Goal: Task Accomplishment & Management: Manage account settings

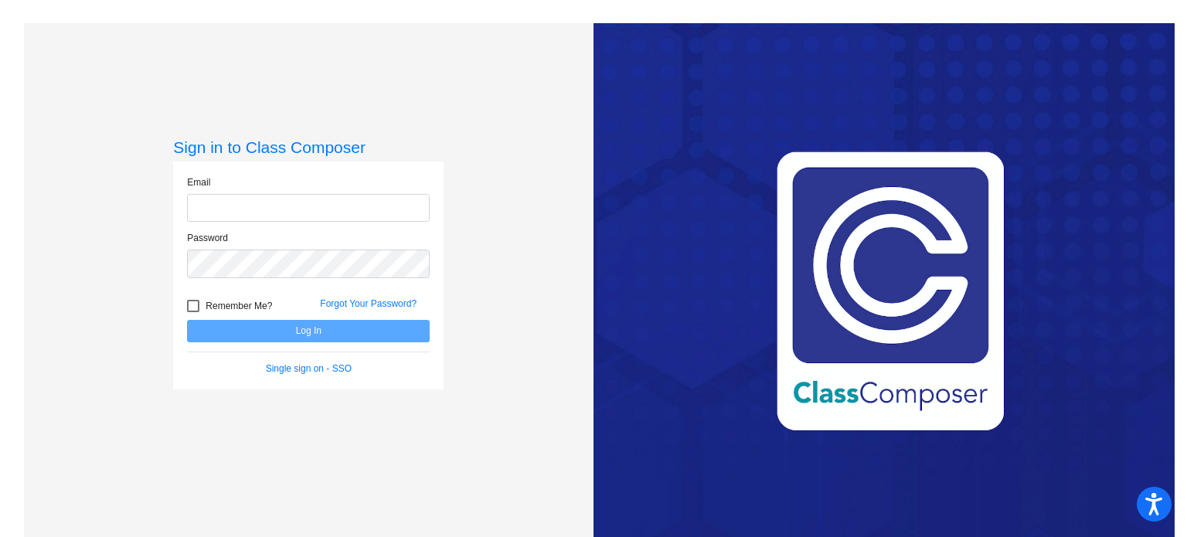
click at [236, 219] on input "email" at bounding box center [308, 208] width 243 height 29
type input "[EMAIL_ADDRESS][DOMAIN_NAME]"
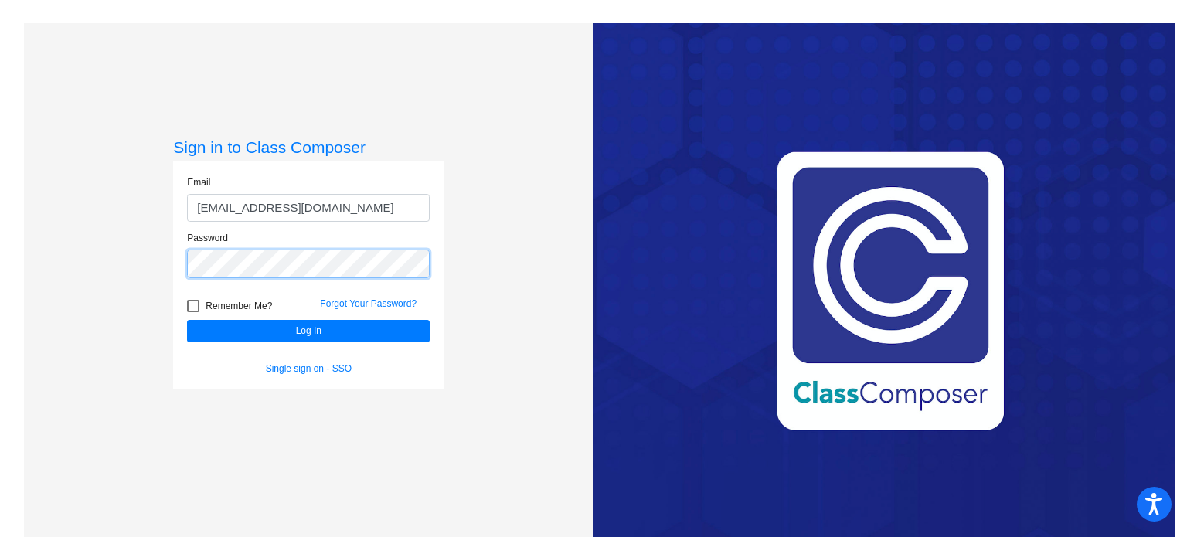
click at [187, 320] on button "Log In" at bounding box center [308, 331] width 243 height 22
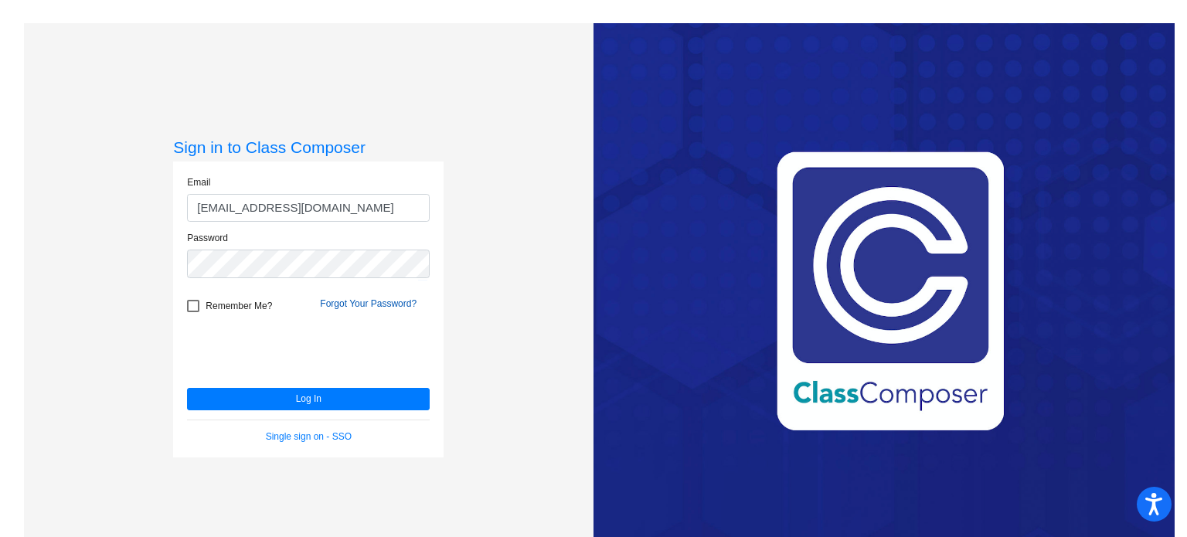
click at [372, 300] on link "Forgot Your Password?" at bounding box center [368, 303] width 97 height 11
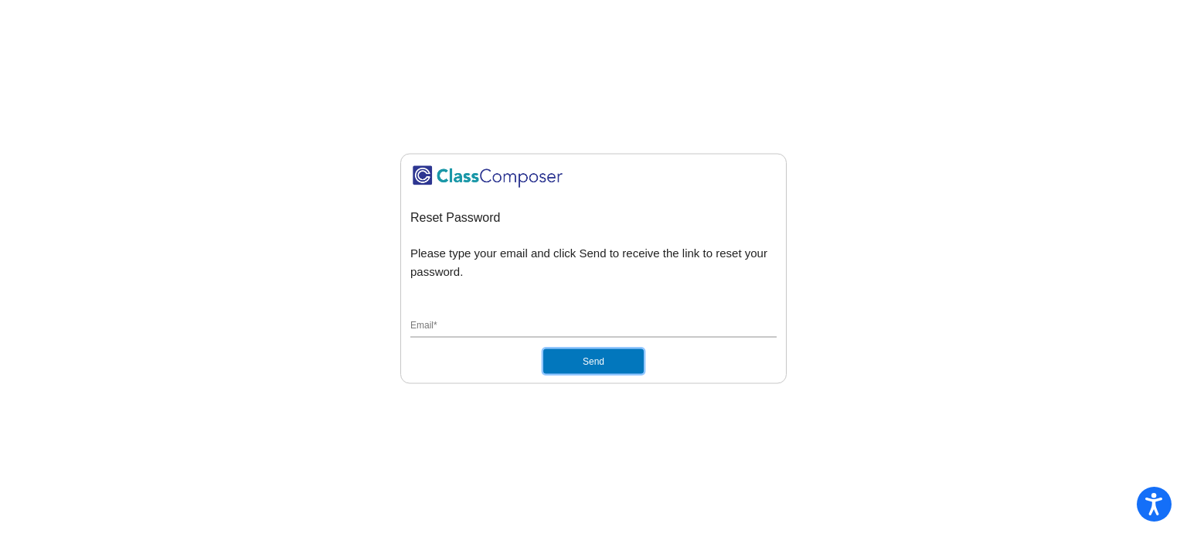
click at [631, 359] on button "Send" at bounding box center [593, 361] width 100 height 25
click at [488, 317] on div "Email *" at bounding box center [593, 322] width 366 height 29
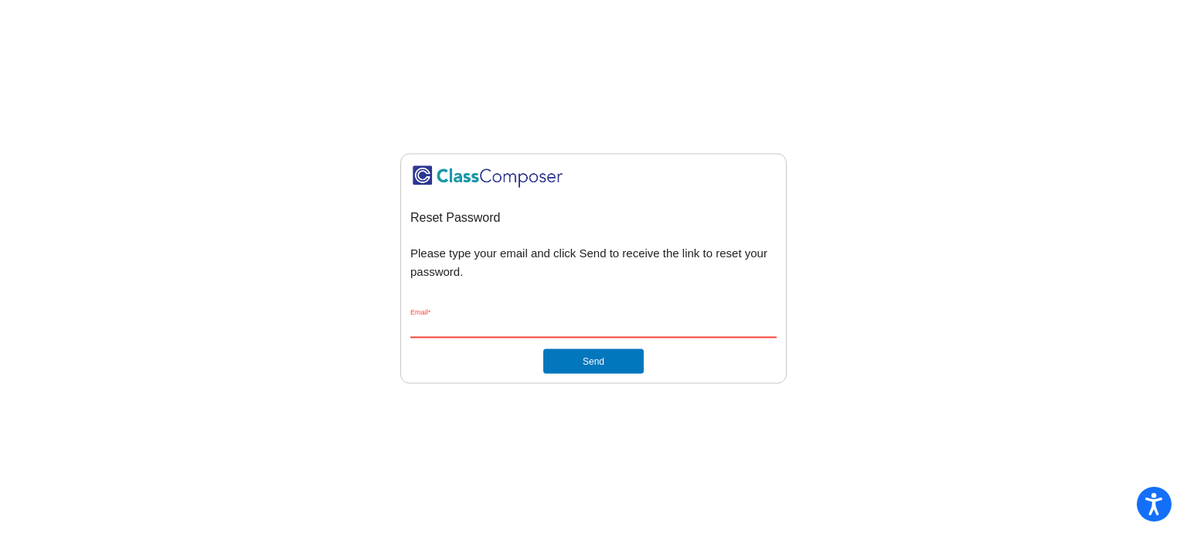
type input "[EMAIL_ADDRESS][DOMAIN_NAME]"
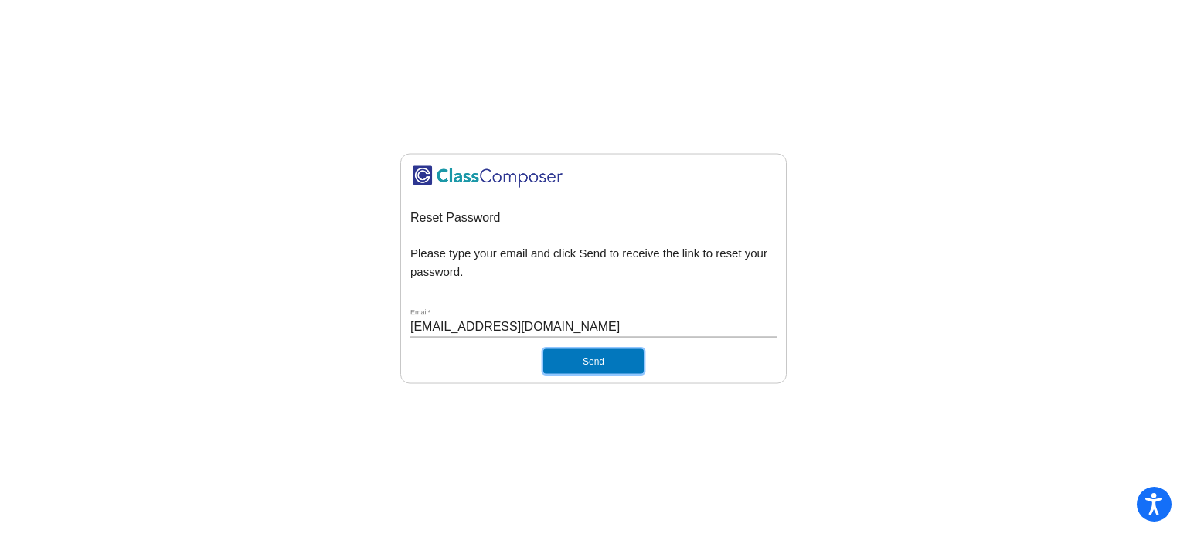
click at [599, 361] on button "Send" at bounding box center [593, 361] width 100 height 25
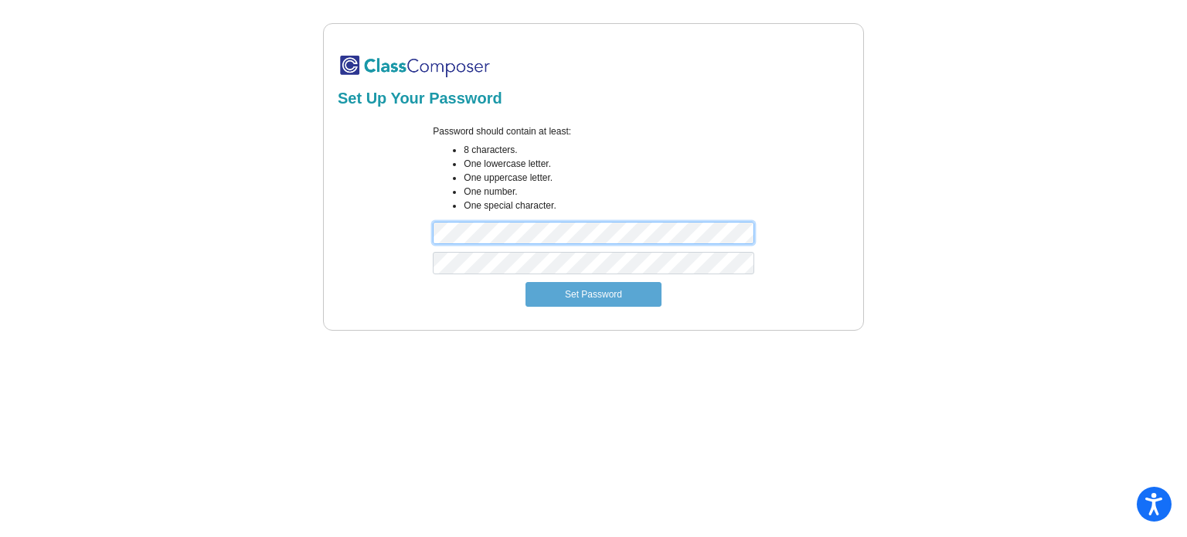
click at [413, 241] on div "Password should contain at least: 8 characters. One lowercase letter. One upper…" at bounding box center [593, 188] width 516 height 128
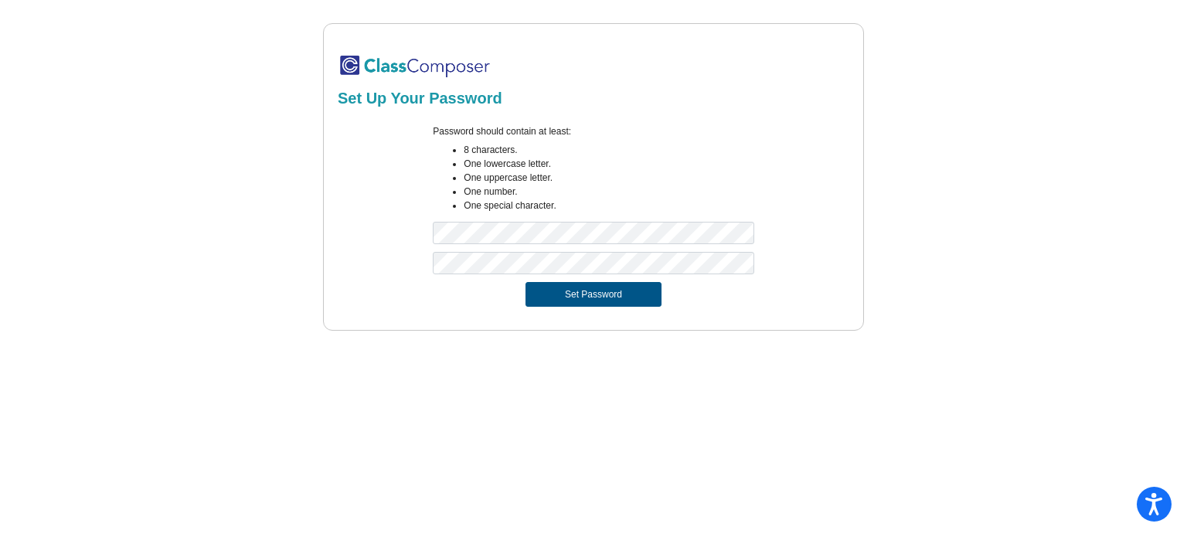
click at [563, 291] on button "Set Password" at bounding box center [593, 294] width 136 height 25
click at [301, 272] on div "Set Up Your Password Password should contain at least: 8 characters. One lowerc…" at bounding box center [594, 177] width 1140 height 308
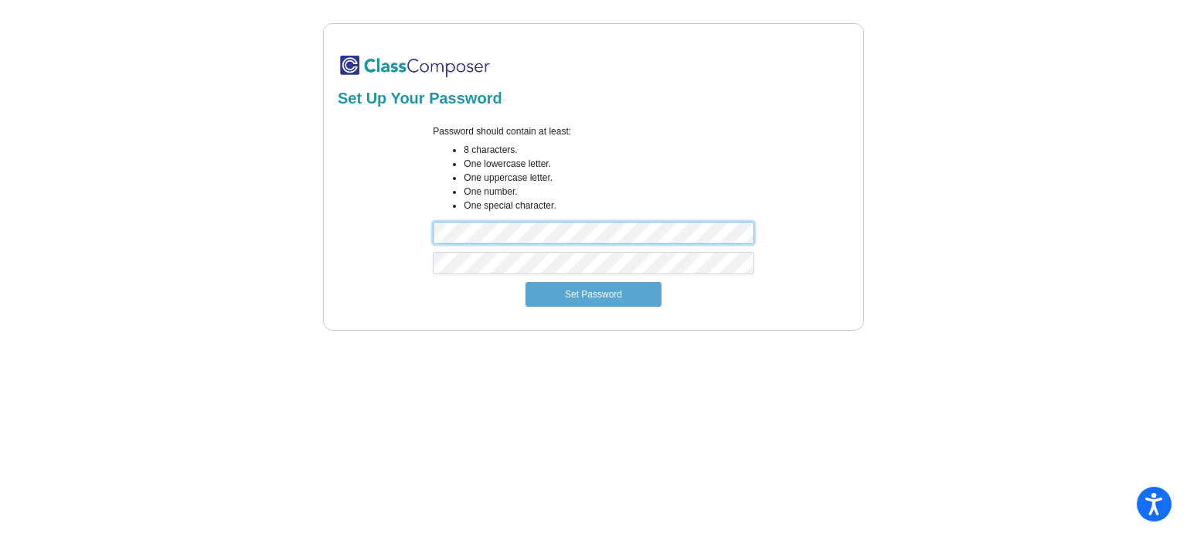
click at [386, 231] on div "Password should contain at least: 8 characters. One lowercase letter. One upper…" at bounding box center [593, 188] width 516 height 128
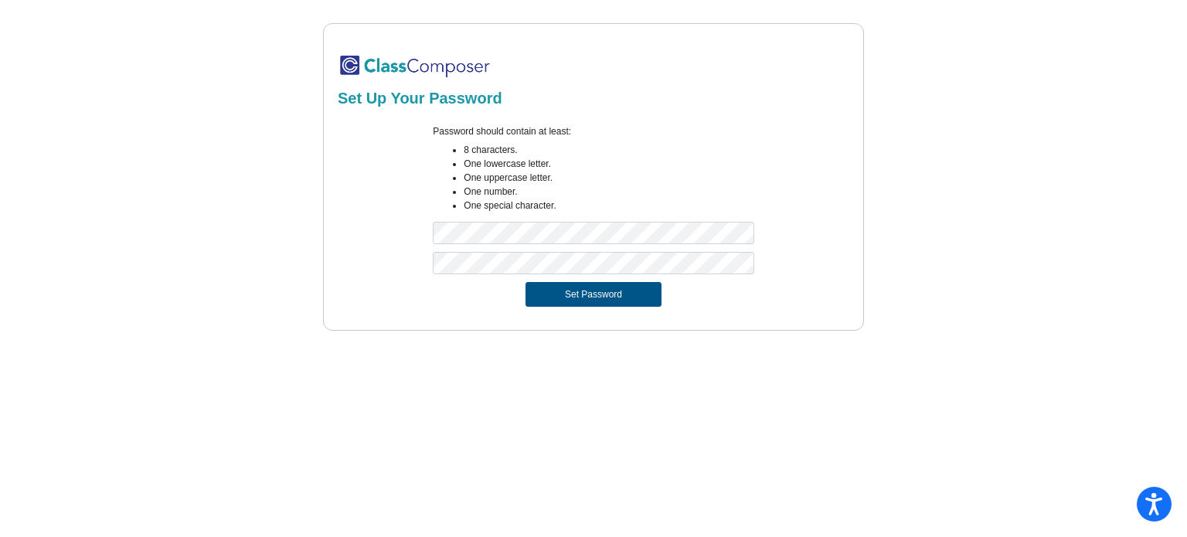
click at [553, 290] on button "Set Password" at bounding box center [593, 294] width 136 height 25
click at [542, 293] on button "Set Password" at bounding box center [593, 294] width 136 height 25
click at [309, 267] on div "Set Up Your Password Password should contain at least: 8 characters. One lowerc…" at bounding box center [594, 177] width 1140 height 308
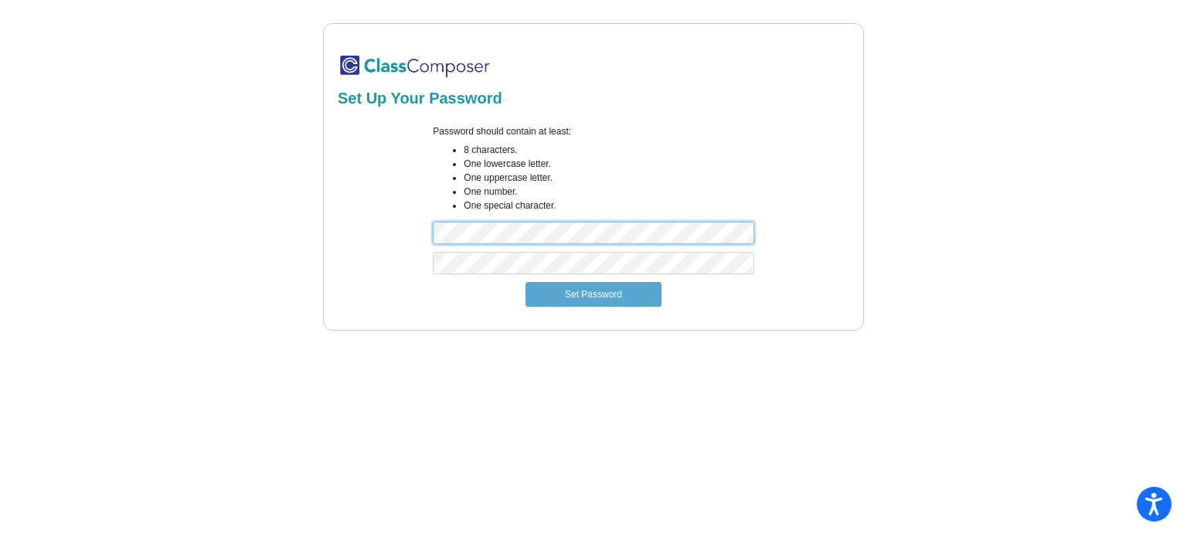
click at [294, 234] on div "Set Up Your Password Password should contain at least: 8 characters. One lowerc…" at bounding box center [594, 177] width 1140 height 308
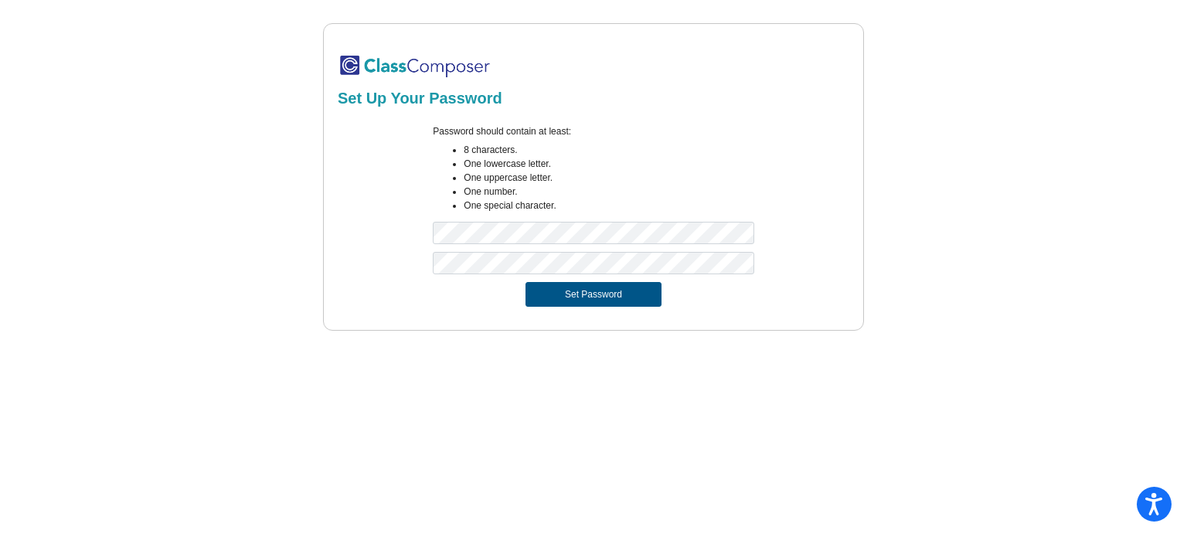
click at [539, 293] on button "Set Password" at bounding box center [593, 294] width 136 height 25
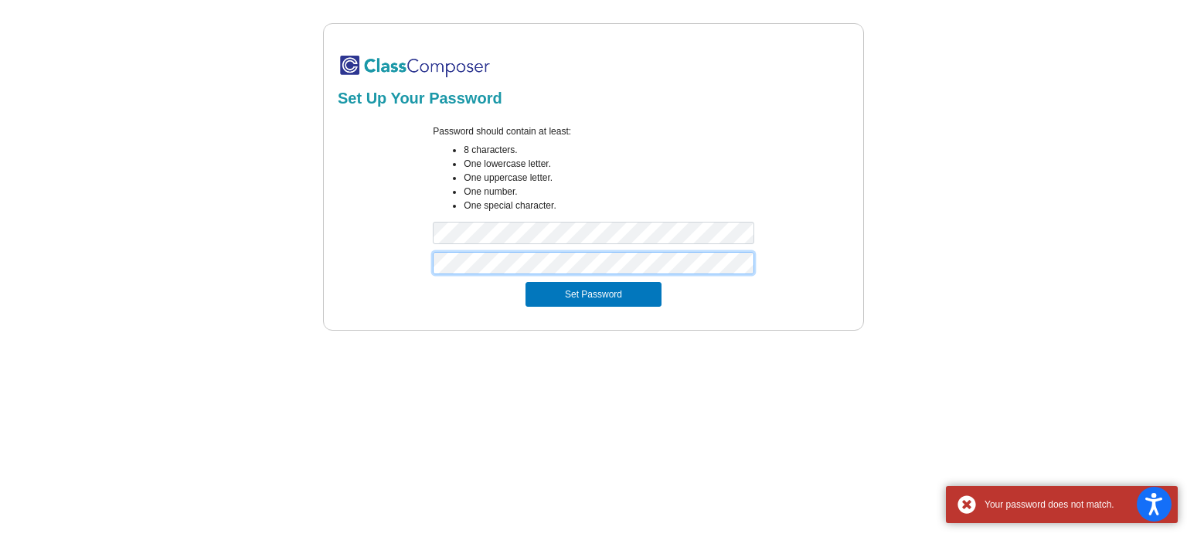
click at [328, 274] on div "Set Up Your Password Password should contain at least: 8 characters. One lowerc…" at bounding box center [593, 177] width 541 height 308
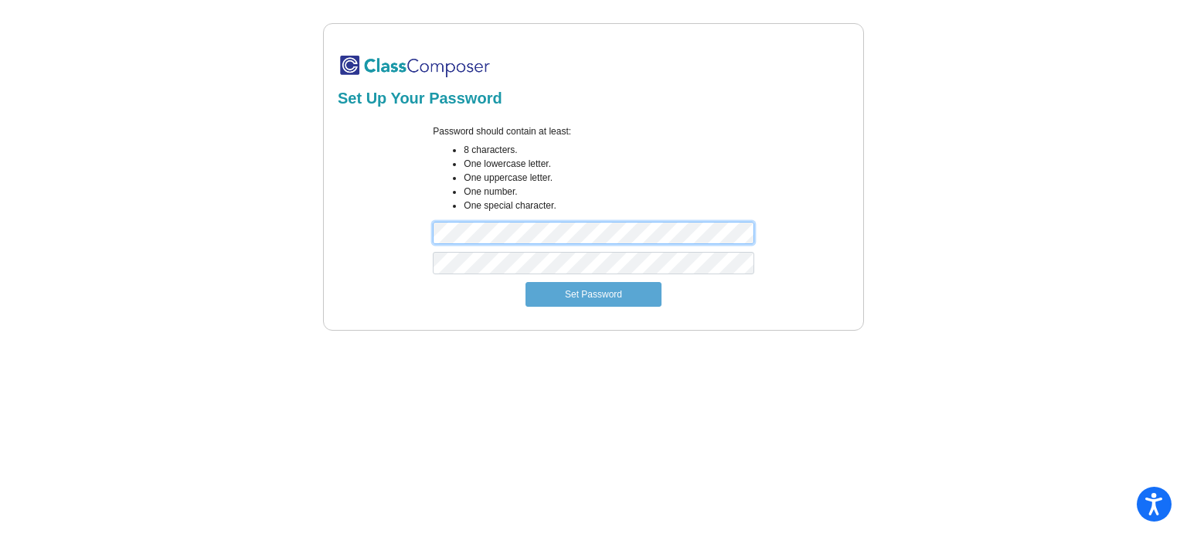
click at [349, 239] on div "Password should contain at least: 8 characters. One lowercase letter. One upper…" at bounding box center [593, 188] width 516 height 128
click at [394, 236] on div "Password should contain at least: 8 characters. One lowercase letter. One upper…" at bounding box center [593, 188] width 516 height 128
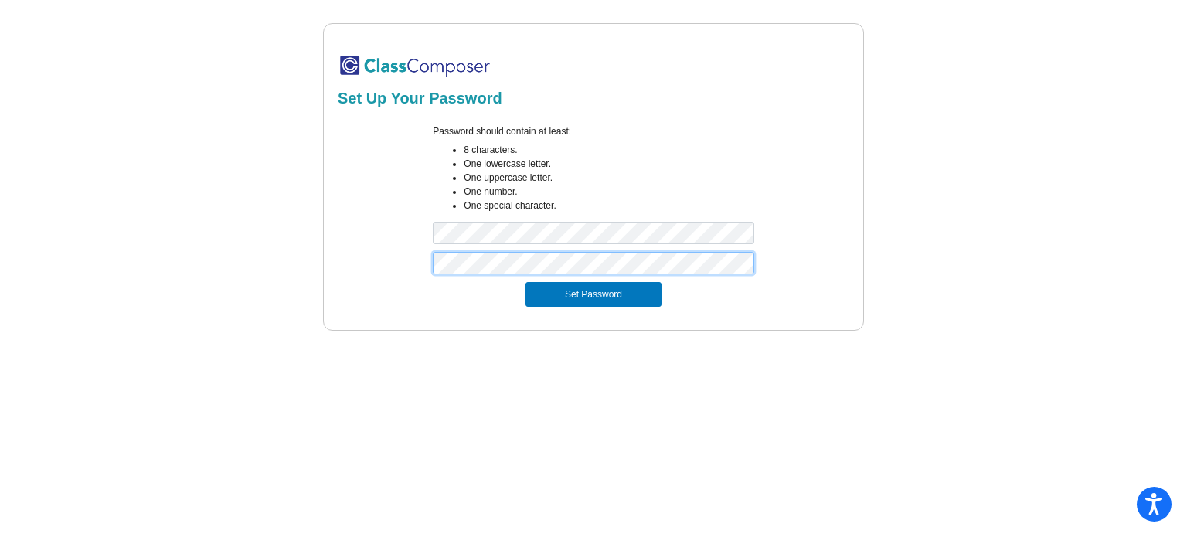
click at [403, 274] on div at bounding box center [593, 267] width 516 height 30
click at [532, 291] on button "Set Password" at bounding box center [593, 294] width 136 height 25
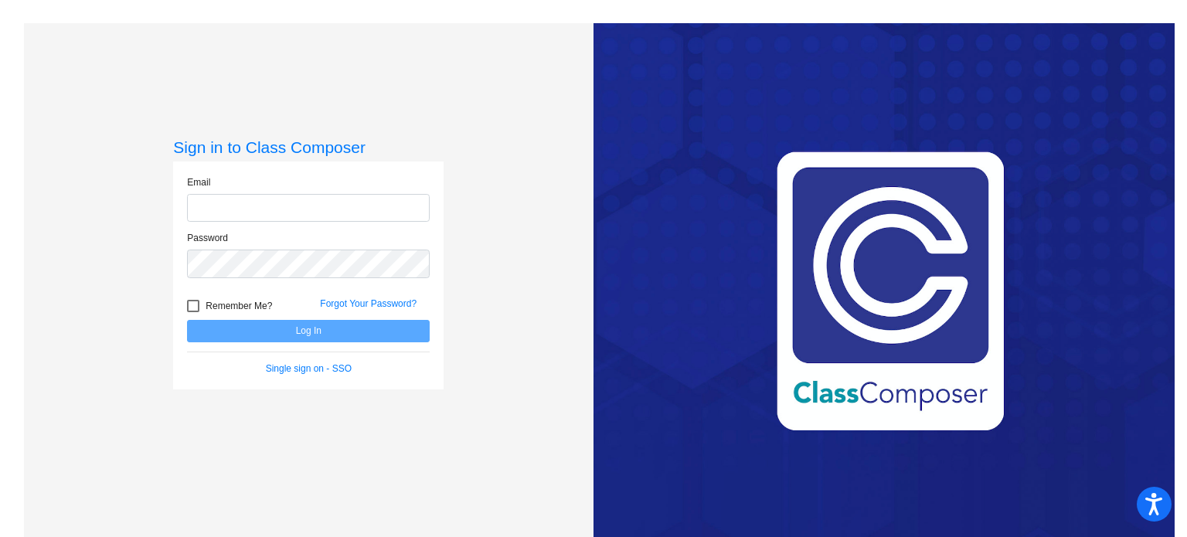
type input "[EMAIL_ADDRESS][DOMAIN_NAME]"
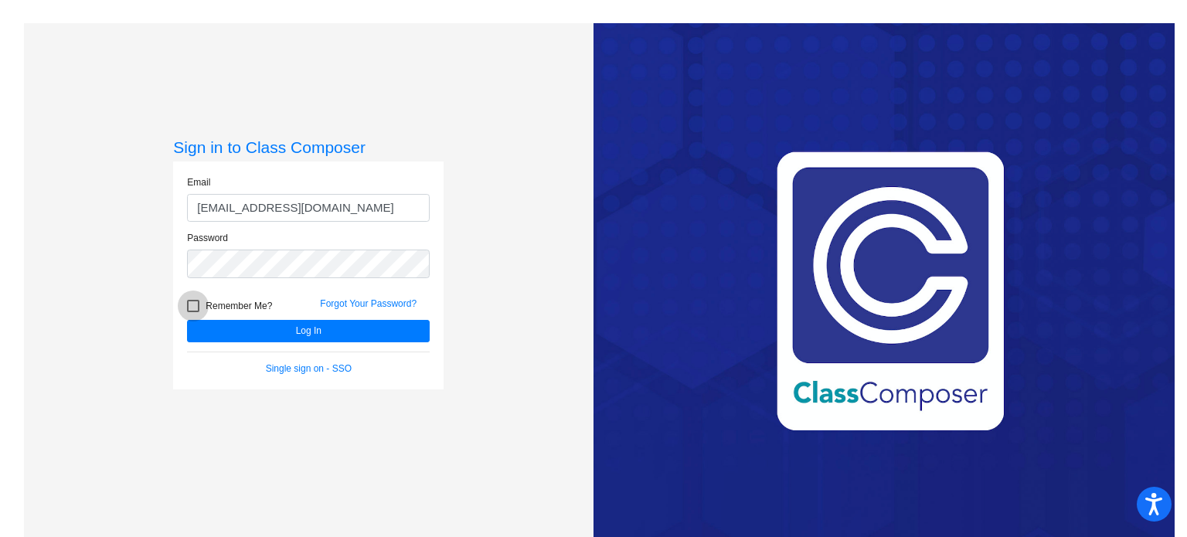
click at [242, 299] on span "Remember Me?" at bounding box center [239, 306] width 66 height 19
click at [193, 312] on input "Remember Me?" at bounding box center [192, 312] width 1 height 1
checkbox input "true"
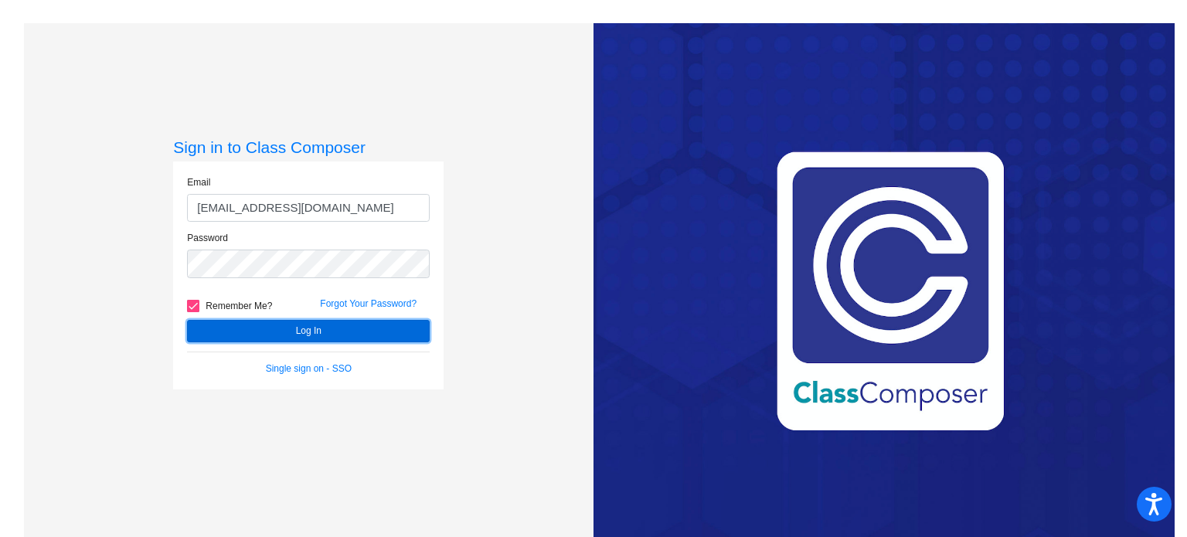
click at [257, 327] on button "Log In" at bounding box center [308, 331] width 243 height 22
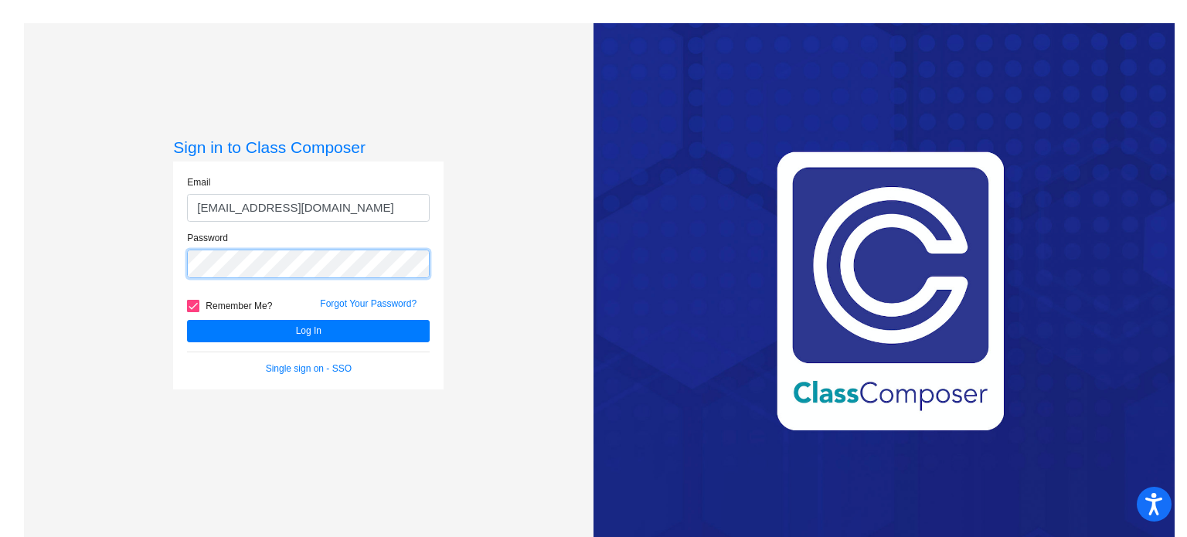
click at [88, 284] on div "Sign in to Class Composer Email cwalters@stpeterschools.org Password Remember M…" at bounding box center [309, 291] width 570 height 537
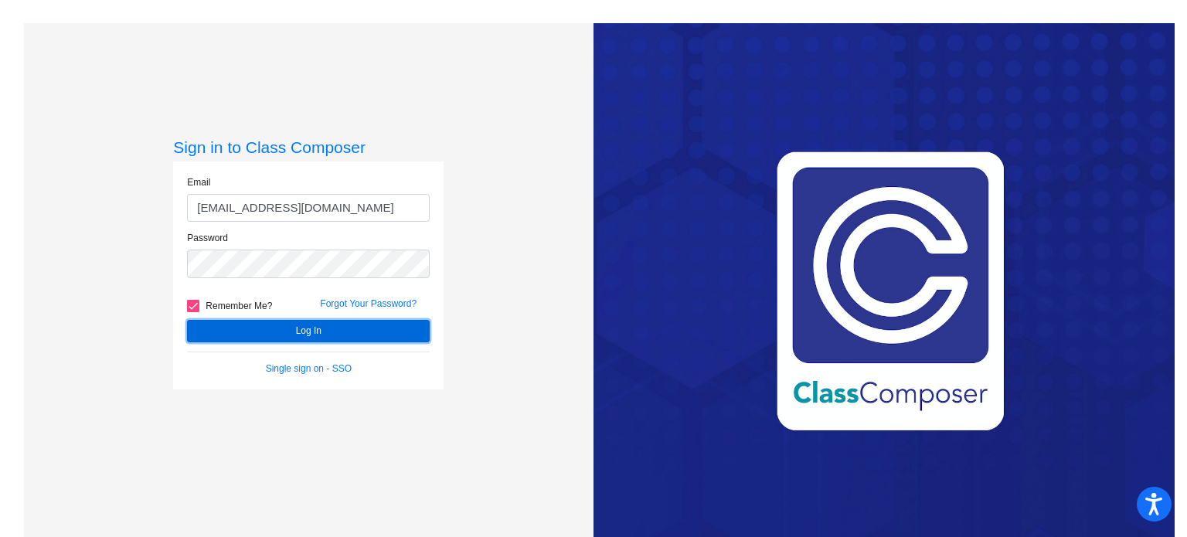
click at [204, 325] on button "Log In" at bounding box center [308, 331] width 243 height 22
click at [352, 296] on div "Remember Me? Forgot Your Password?" at bounding box center [308, 303] width 266 height 32
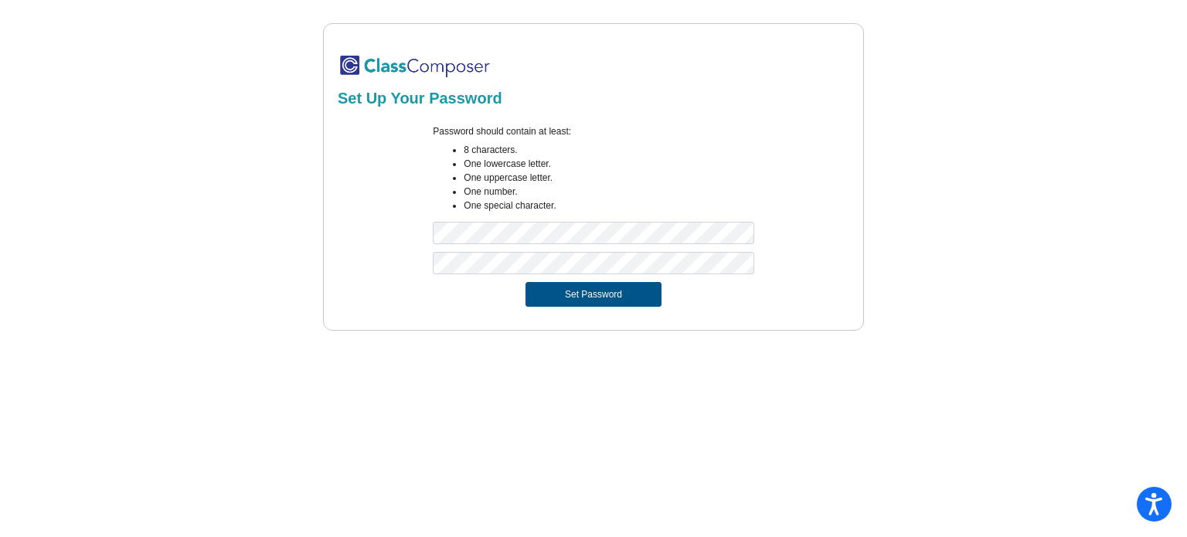
click at [605, 296] on button "Set Password" at bounding box center [593, 294] width 136 height 25
click at [334, 290] on div "Set Up Your Password Password should contain at least: 8 characters. One lowerc…" at bounding box center [593, 177] width 541 height 308
click at [549, 291] on button "Set Password" at bounding box center [593, 294] width 136 height 25
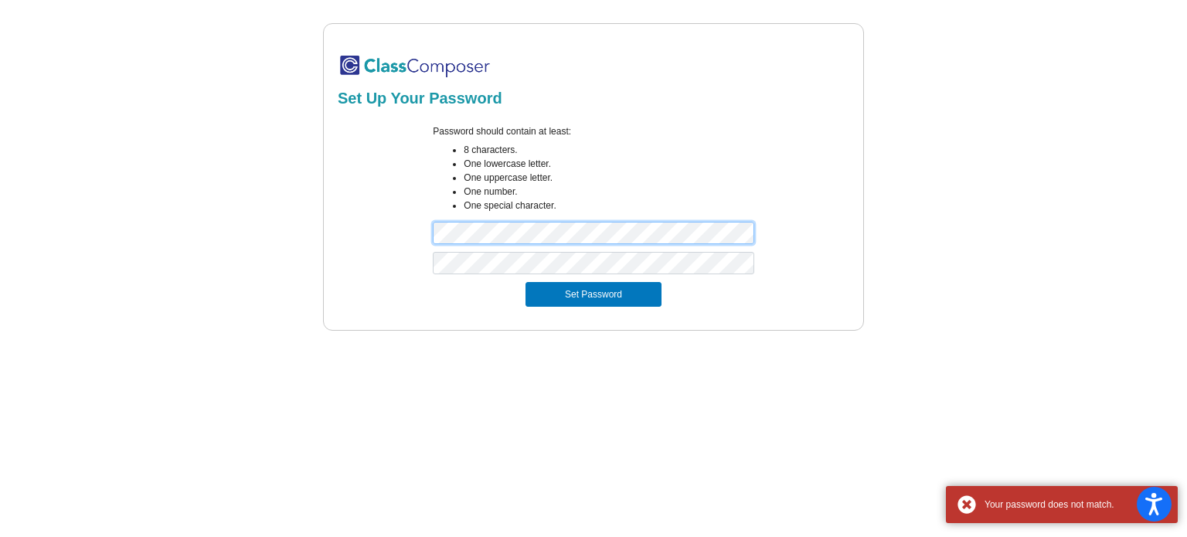
click at [362, 256] on form "Password should contain at least: 8 characters. One lowercase letter. One upper…" at bounding box center [594, 215] width 512 height 201
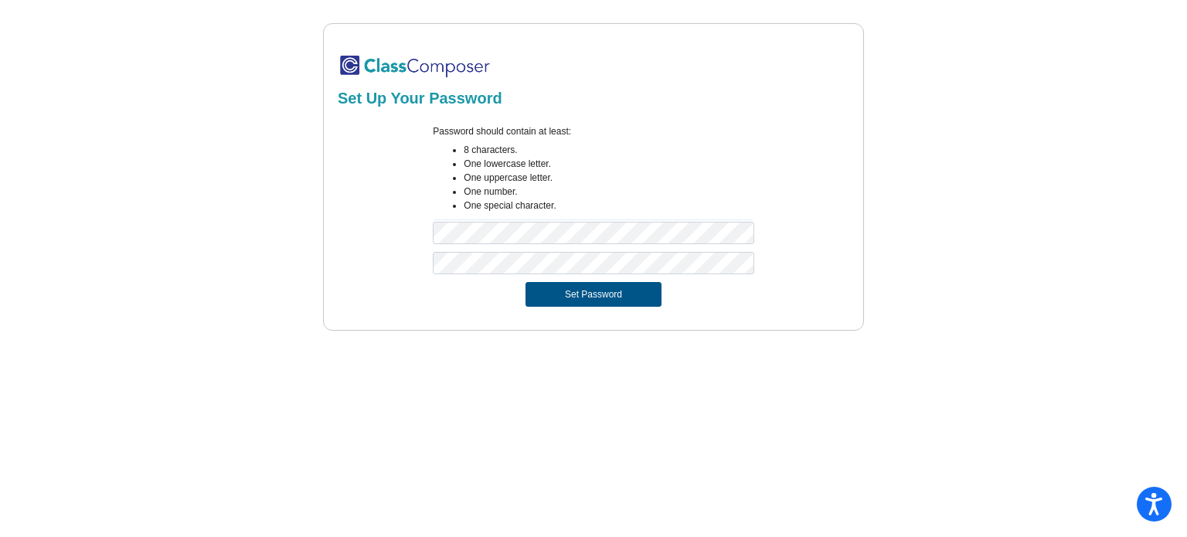
click at [545, 294] on button "Set Password" at bounding box center [593, 294] width 136 height 25
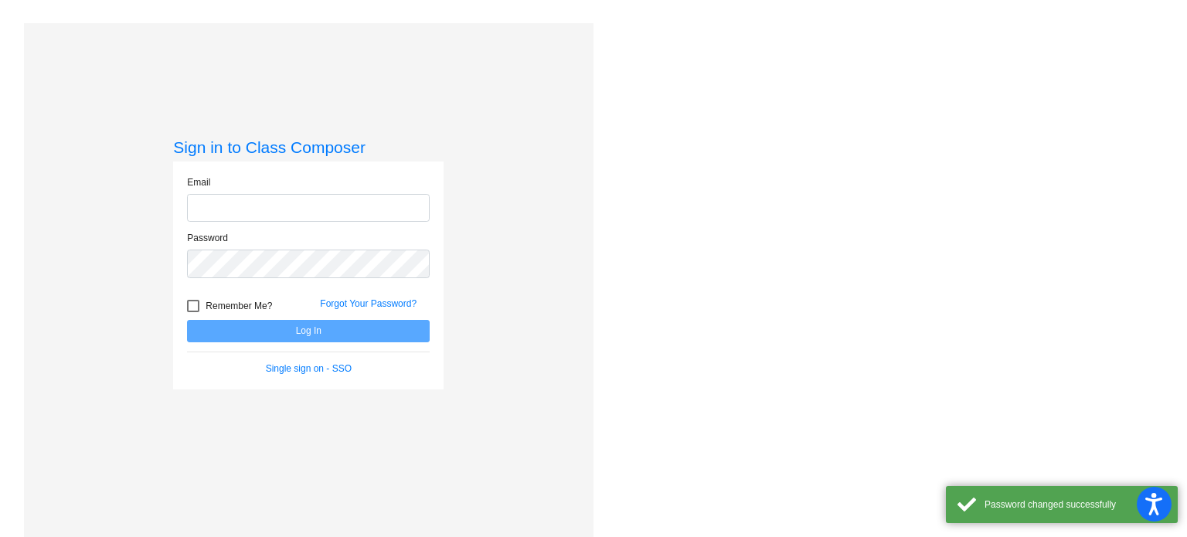
type input "[EMAIL_ADDRESS][DOMAIN_NAME]"
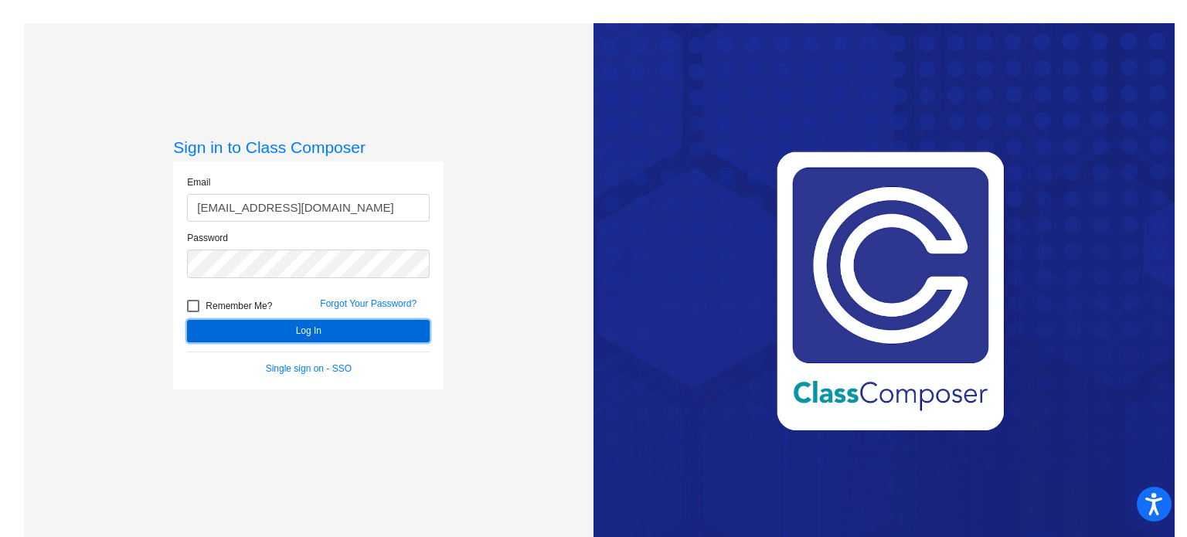
click at [393, 330] on button "Log In" at bounding box center [308, 331] width 243 height 22
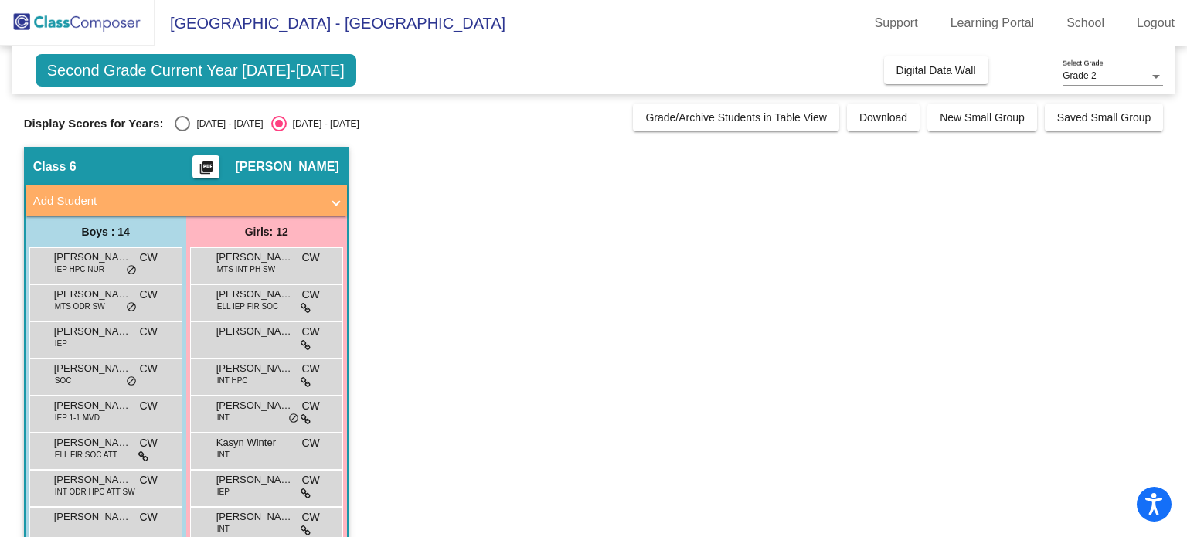
scroll to position [253, 0]
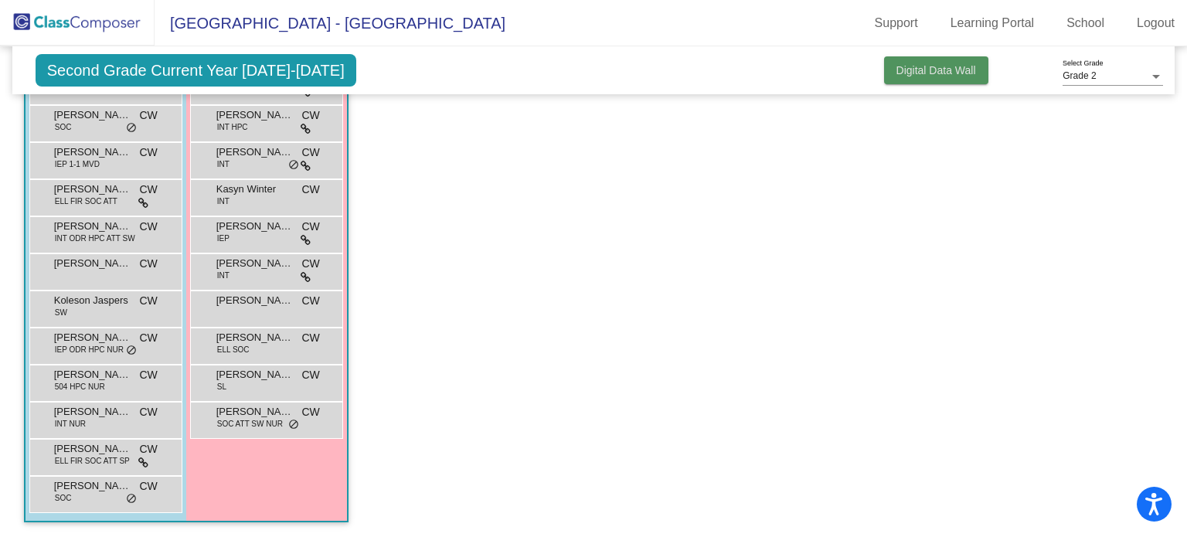
click at [961, 70] on span "Digital Data Wall" at bounding box center [936, 70] width 80 height 12
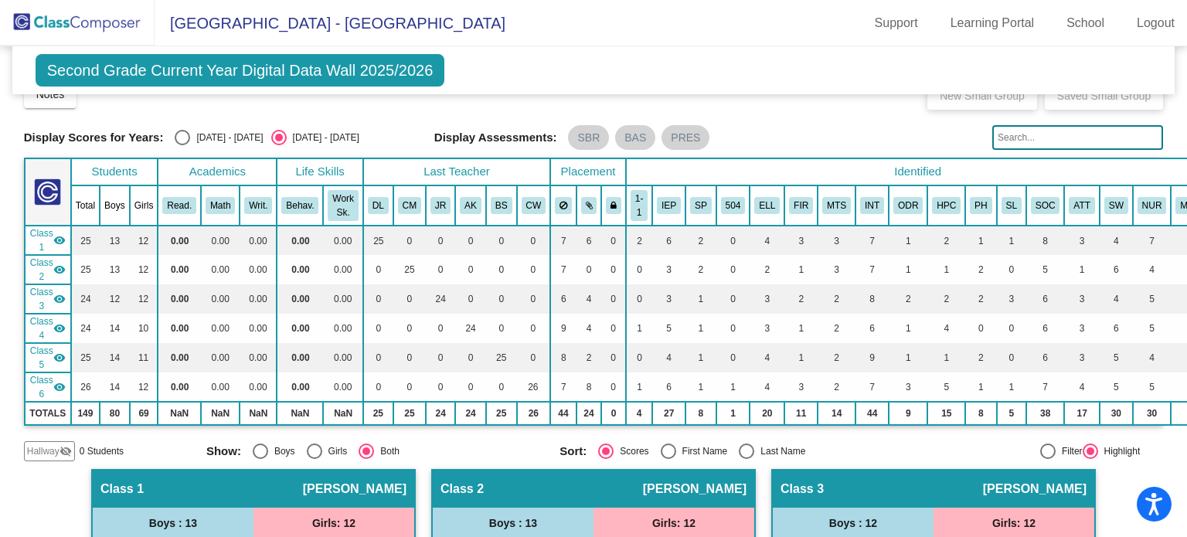
scroll to position [0, 0]
